Goal: Task Accomplishment & Management: Manage account settings

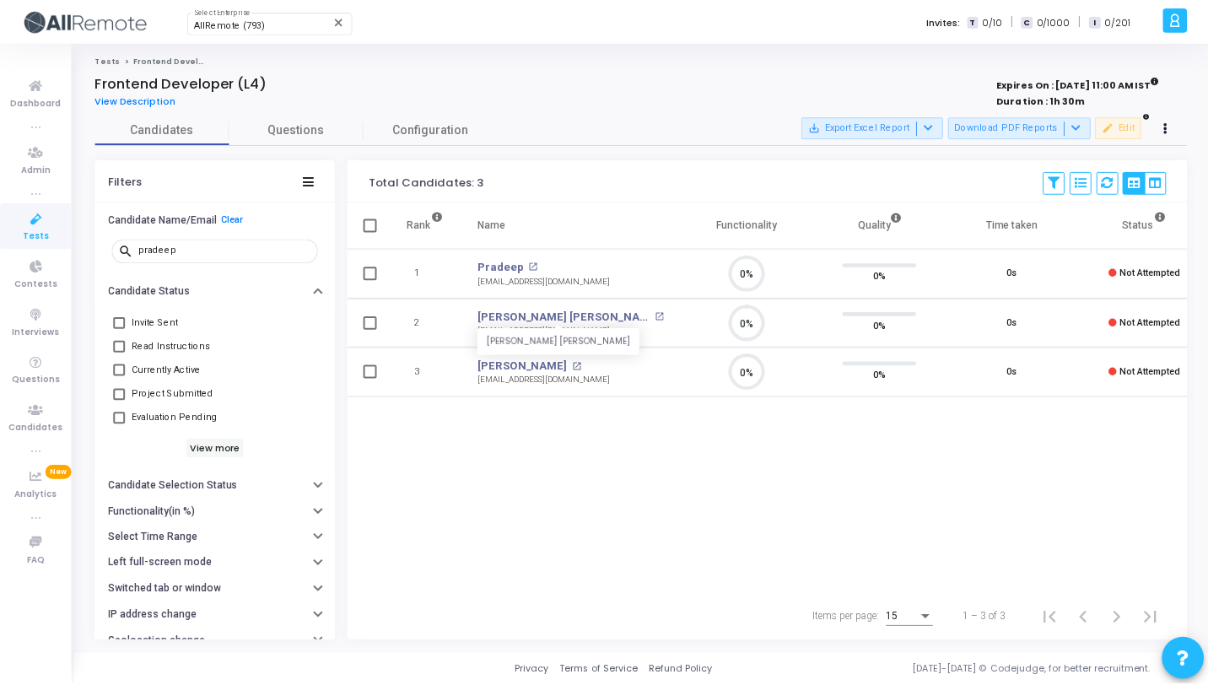
scroll to position [35, 43]
click at [33, 219] on icon at bounding box center [36, 218] width 35 height 21
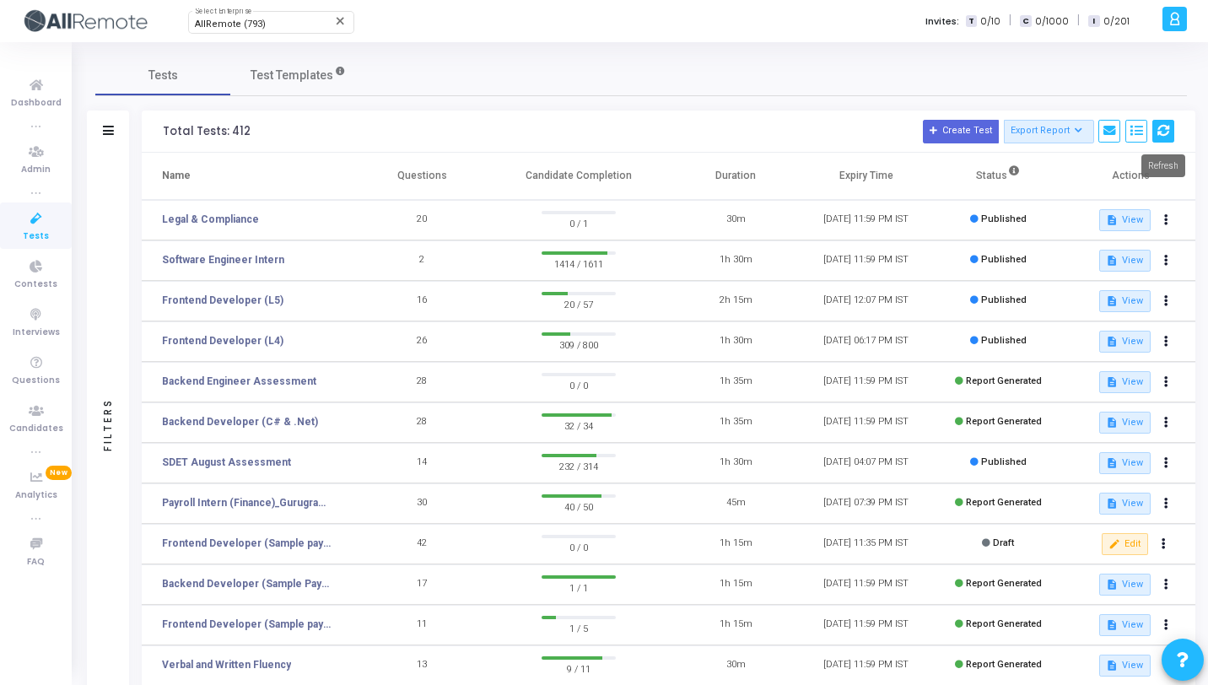
click at [1170, 130] on button at bounding box center [1164, 131] width 22 height 23
click at [267, 33] on div "AllRemote (793) Select Enterprise" at bounding box center [271, 20] width 152 height 25
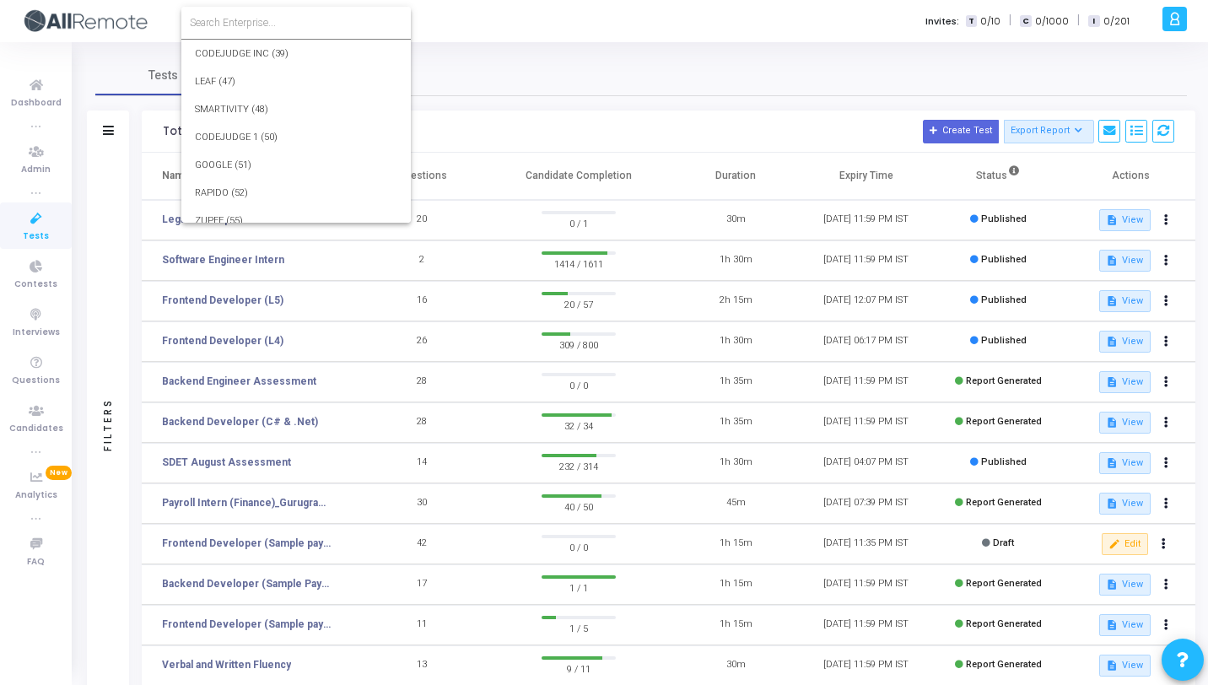
scroll to position [20101, 0]
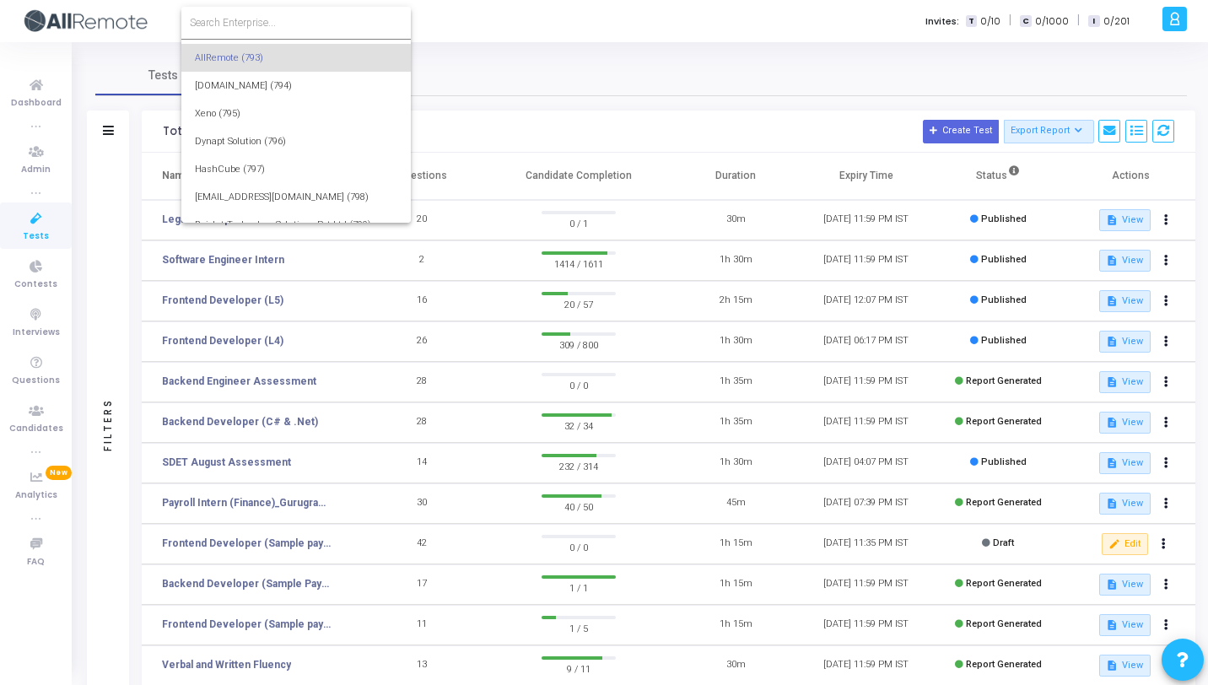
click at [285, 27] on input at bounding box center [296, 22] width 213 height 15
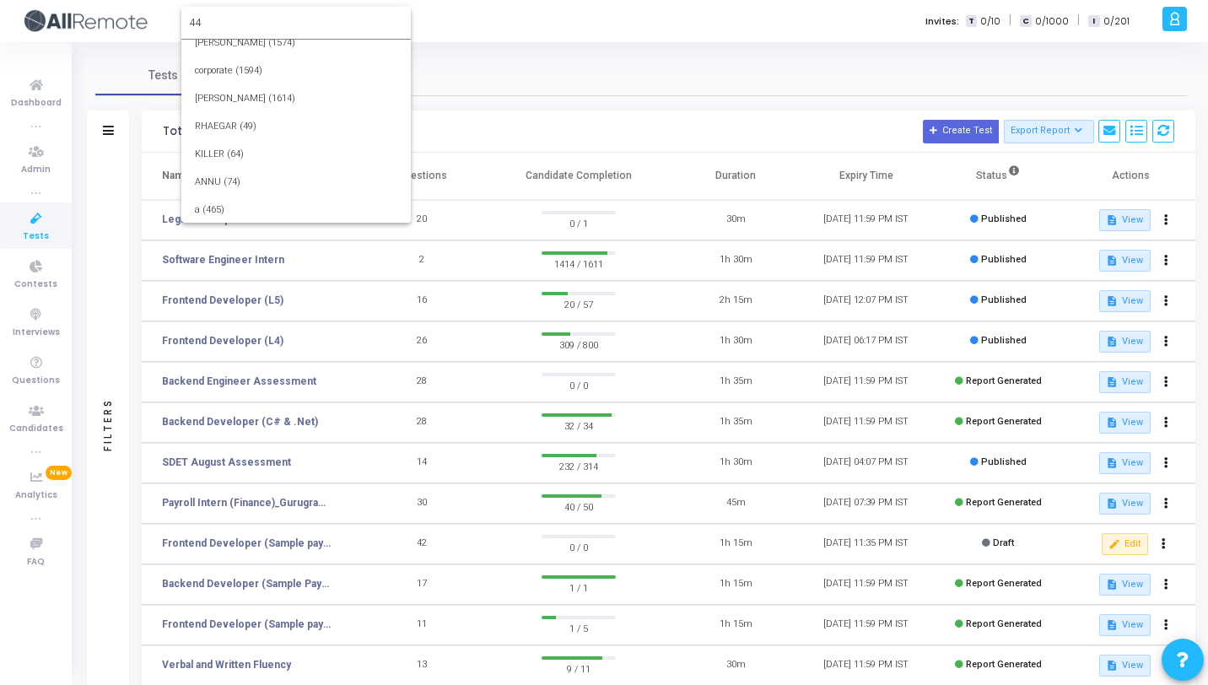
scroll to position [0, 0]
type input "4"
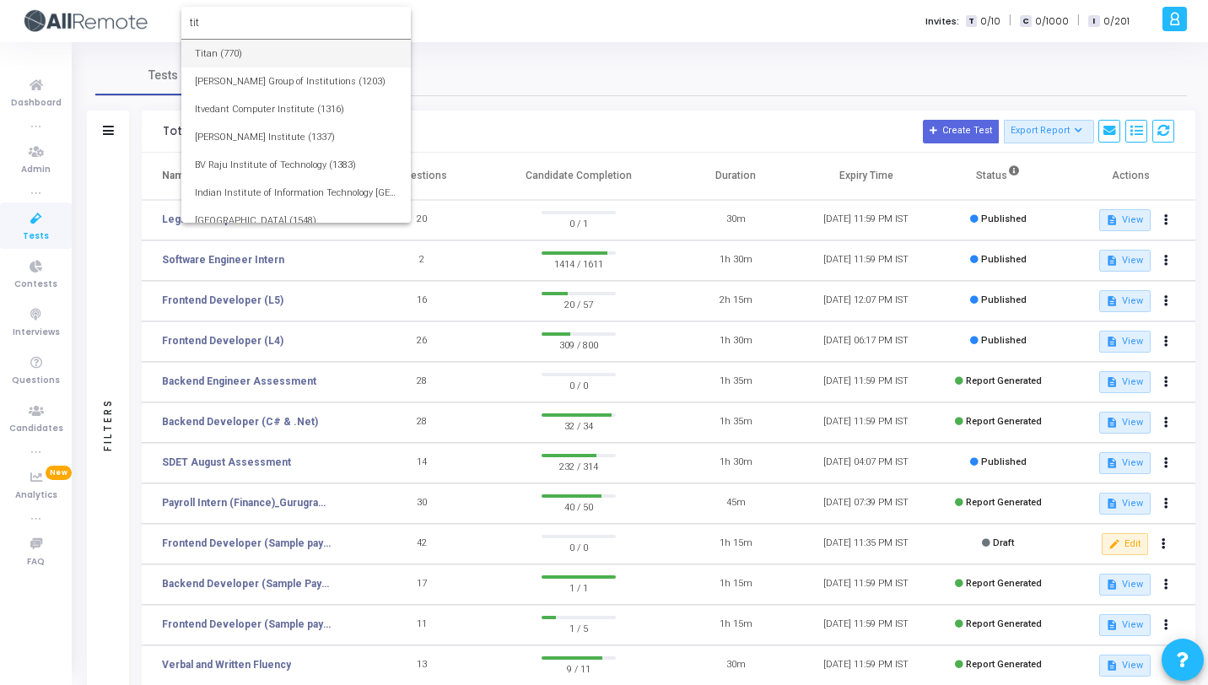
type input "tit"
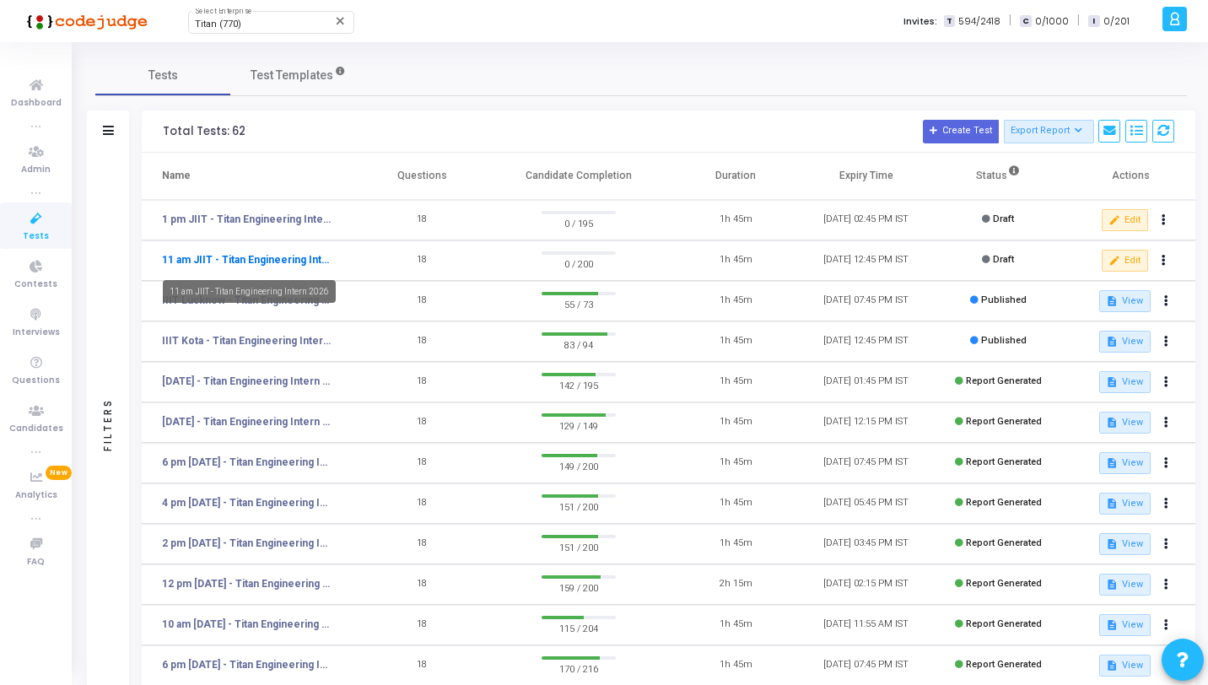
click at [325, 254] on link "11 am JIIT - Titan Engineering Intern 2026" at bounding box center [246, 259] width 169 height 15
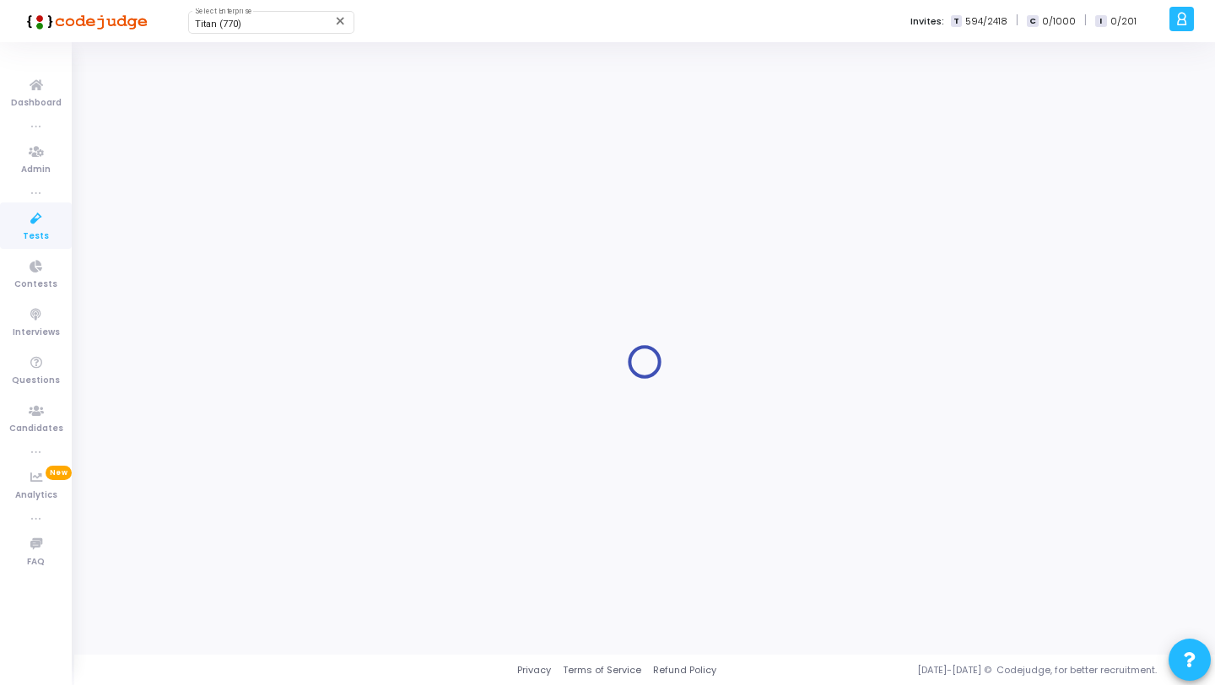
type input "11 am JIIT - Titan Engineering Intern 2026"
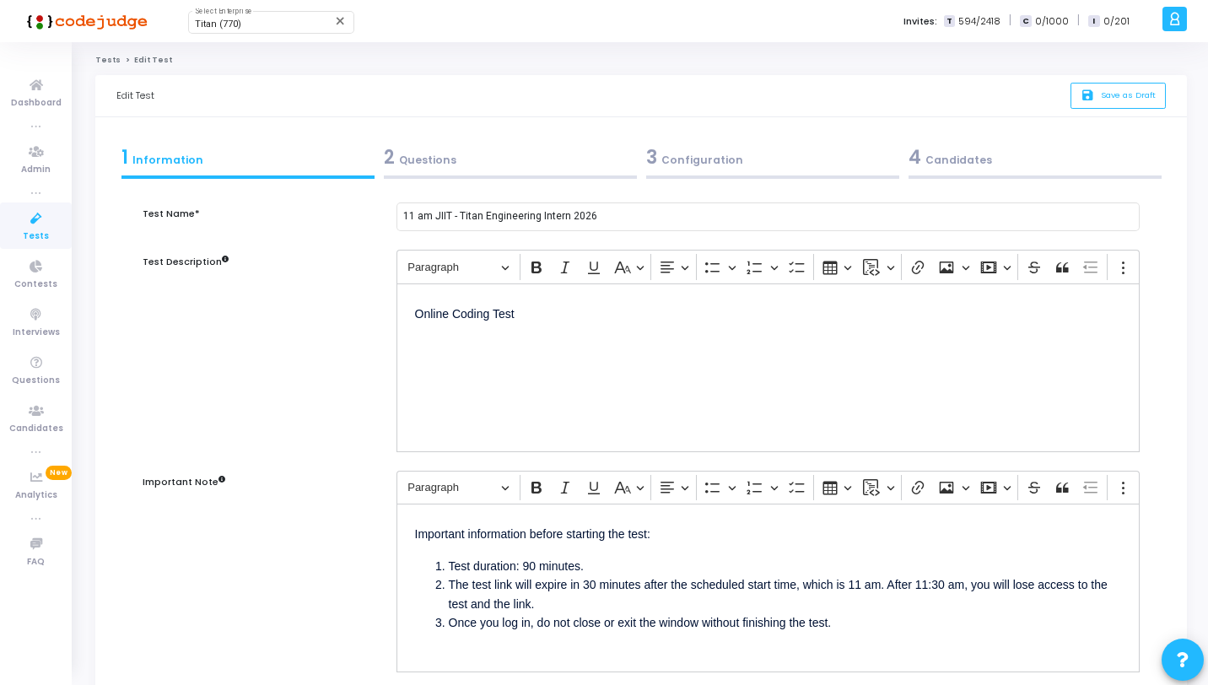
click at [596, 168] on div "2 Questions" at bounding box center [510, 157] width 253 height 28
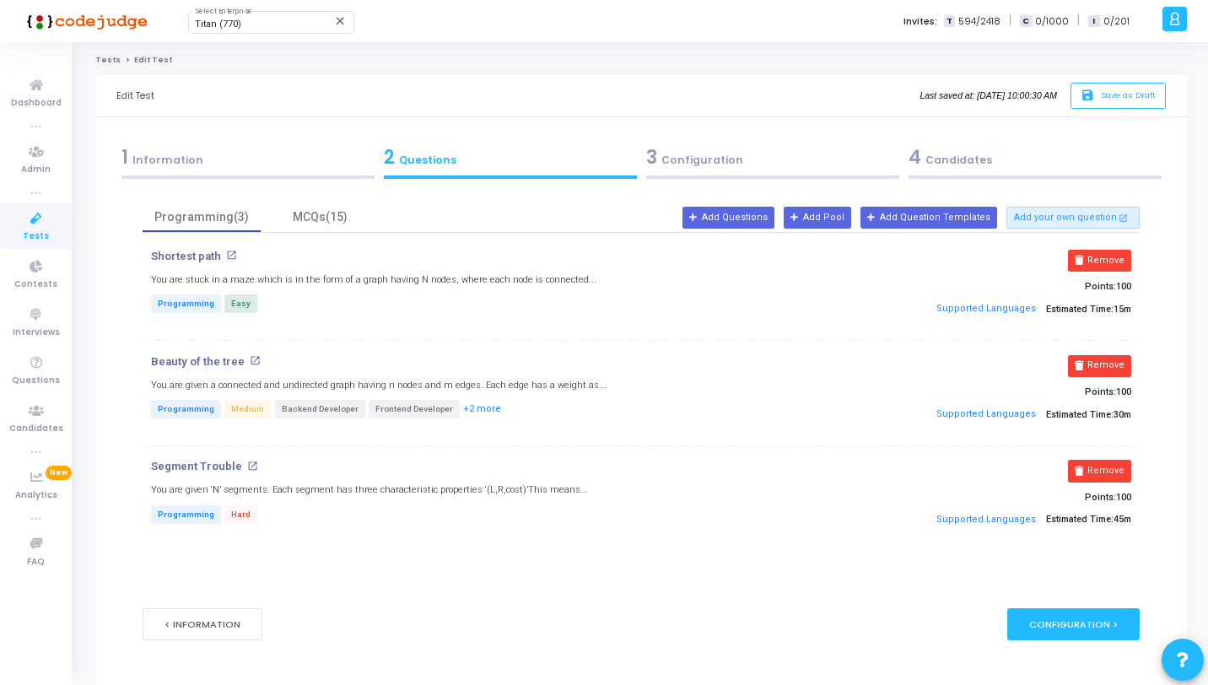
click at [213, 174] on div "1 Information" at bounding box center [247, 161] width 262 height 46
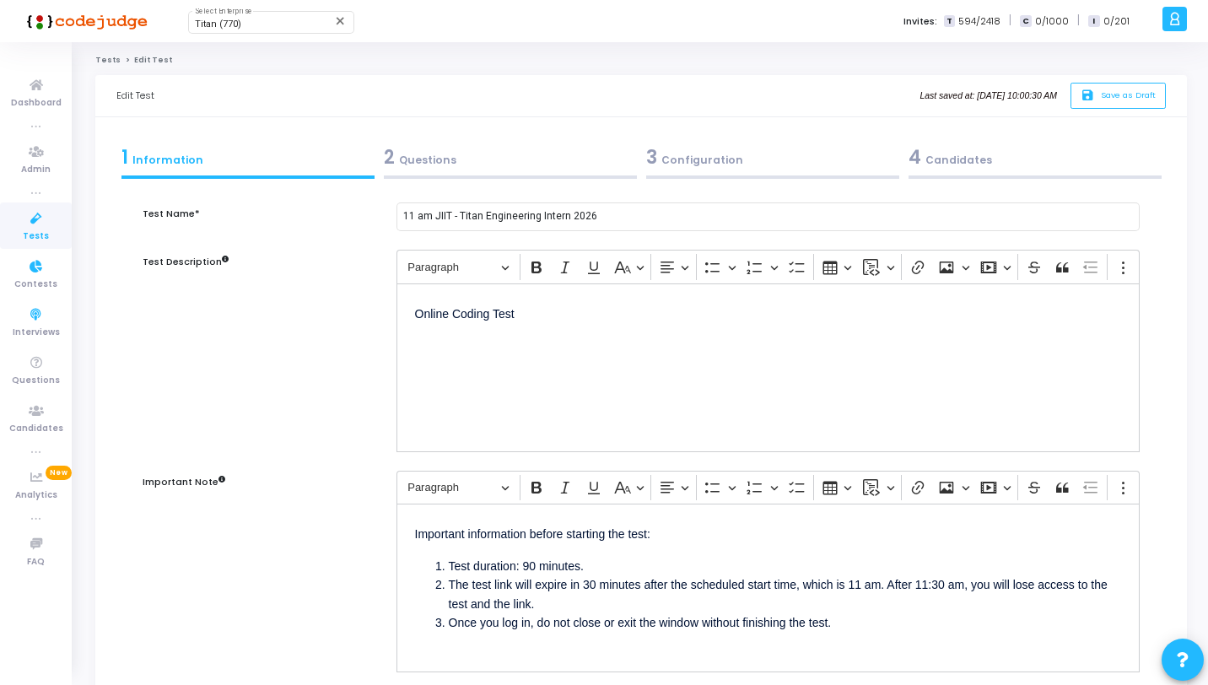
click at [39, 231] on span "Tests" at bounding box center [36, 237] width 26 height 14
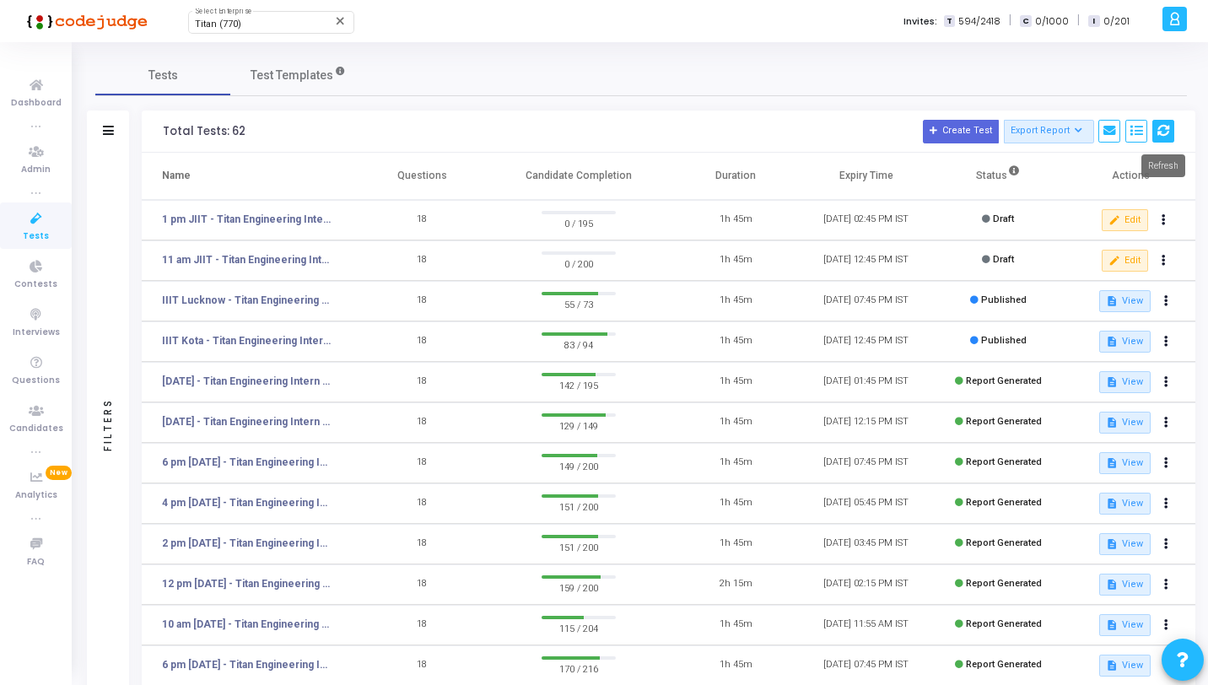
click at [1172, 137] on button at bounding box center [1164, 131] width 22 height 23
